Goal: Information Seeking & Learning: Learn about a topic

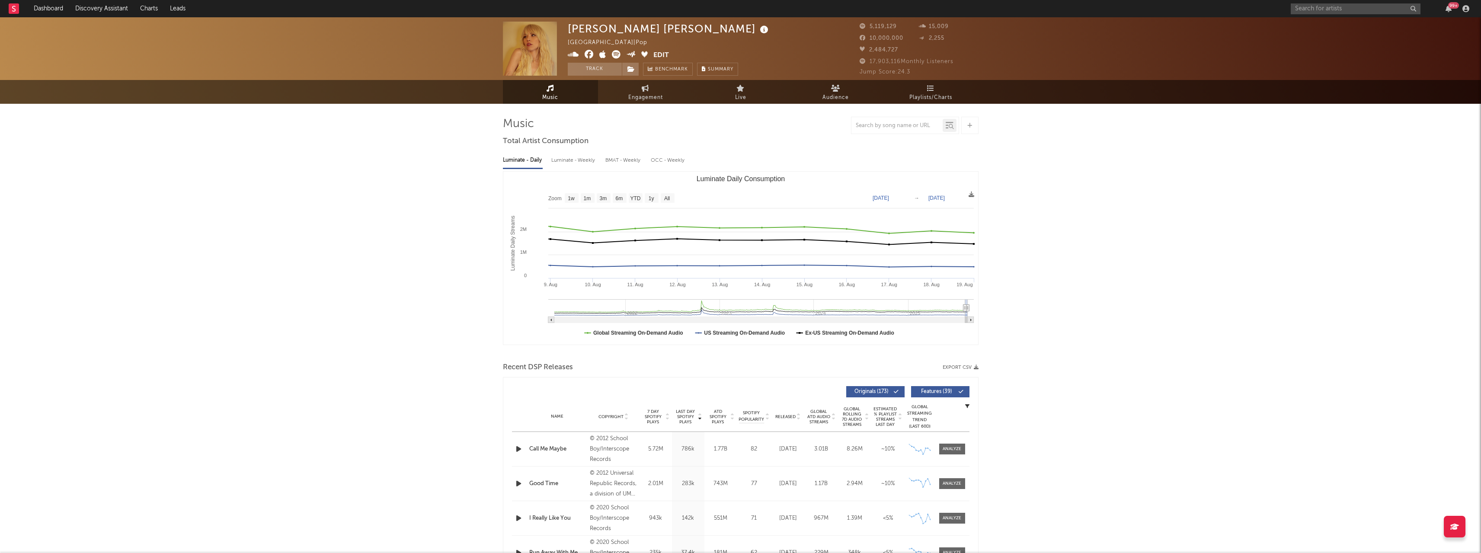
select select "All"
click at [1318, 11] on input "text" at bounding box center [1356, 8] width 130 height 11
paste input "[PERSON_NAME]"
type input "[PERSON_NAME]"
click at [1321, 29] on div "[PERSON_NAME]" at bounding box center [1368, 26] width 95 height 10
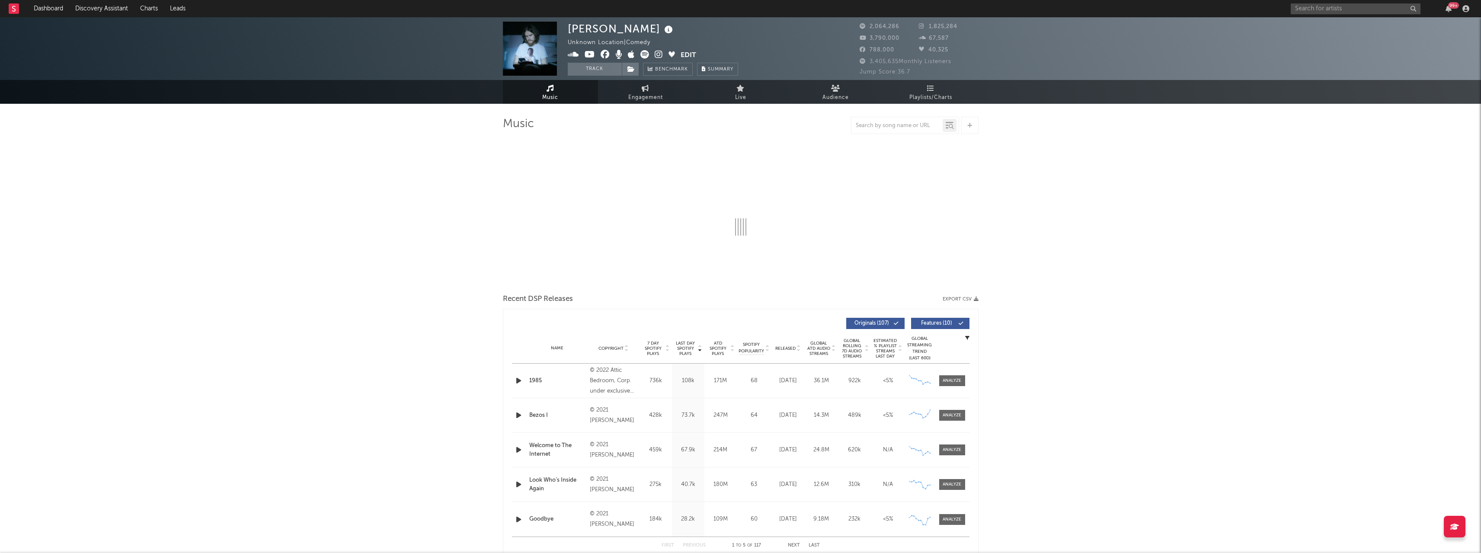
select select "6m"
